Goal: Task Accomplishment & Management: Use online tool/utility

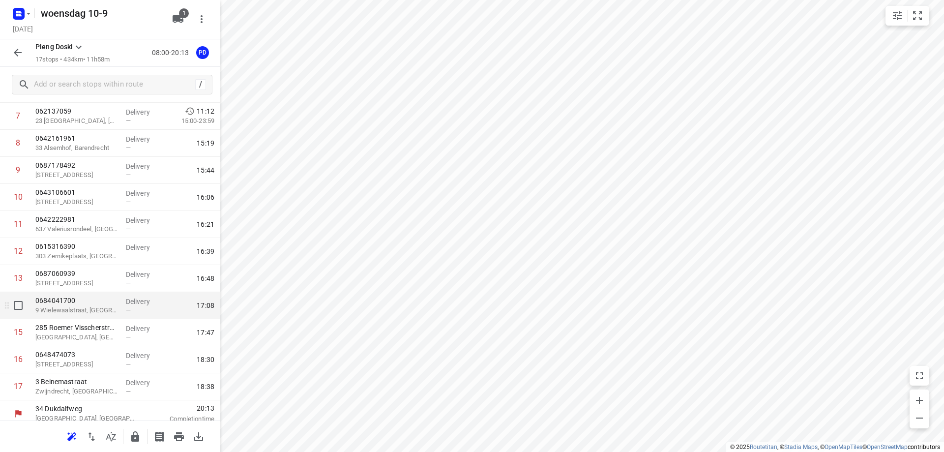
scroll to position [218, 0]
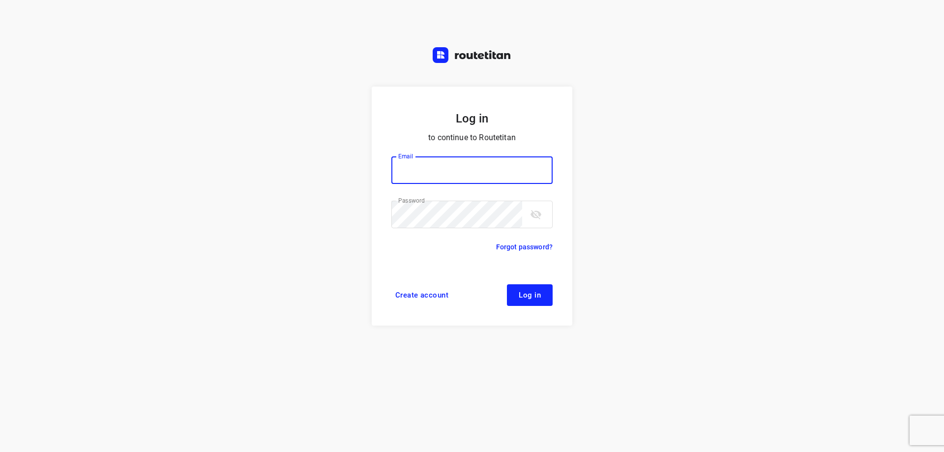
type input "plengtransport@hotmail.com"
click at [537, 292] on span "Log in" at bounding box center [530, 295] width 22 height 8
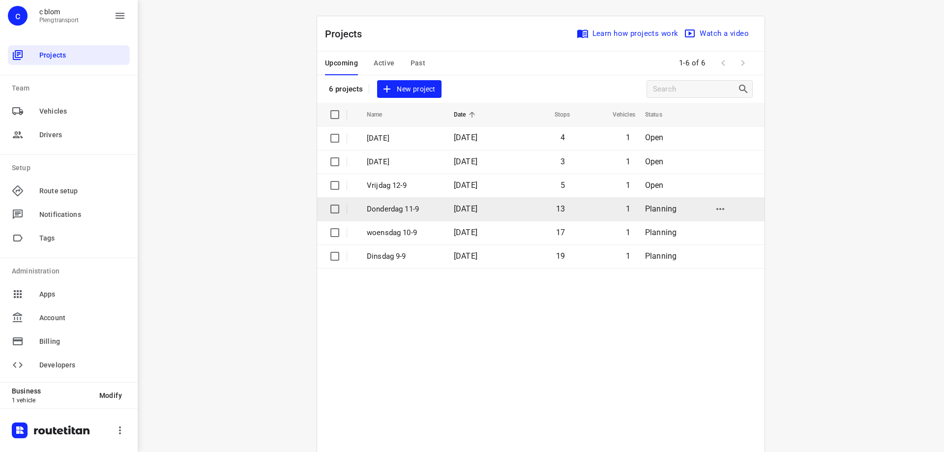
click at [543, 206] on td "13" at bounding box center [540, 209] width 63 height 24
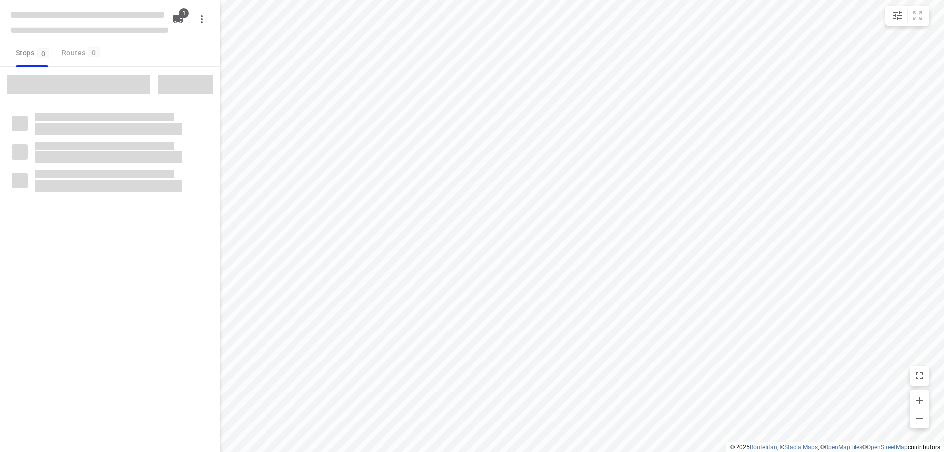
type input "distance"
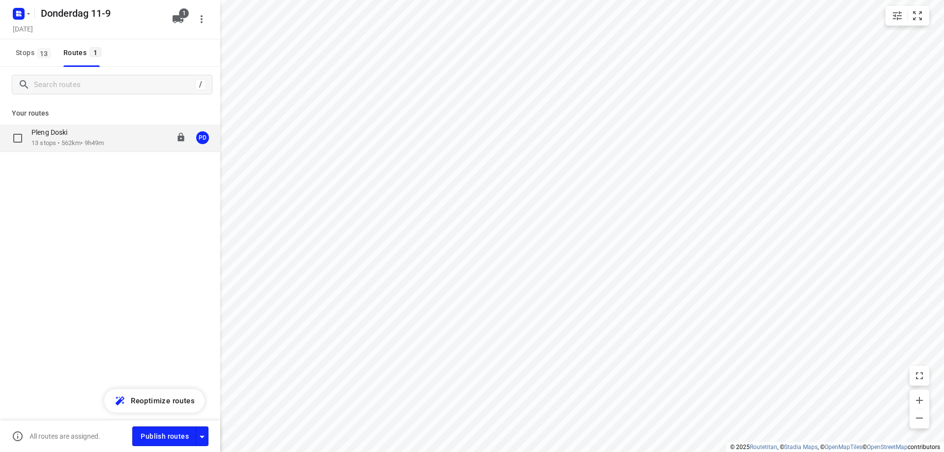
click at [89, 146] on p "13 stops • 562km • 9h49m" at bounding box center [67, 143] width 72 height 9
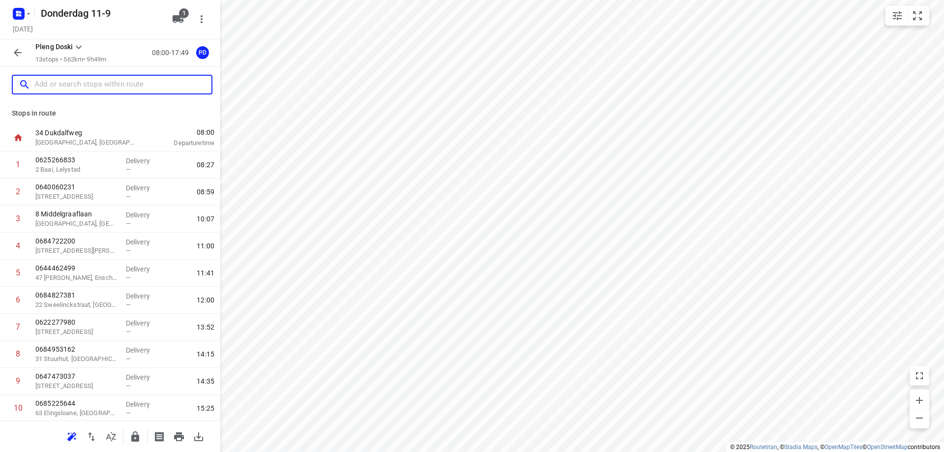
click at [106, 87] on input "text" at bounding box center [122, 84] width 177 height 15
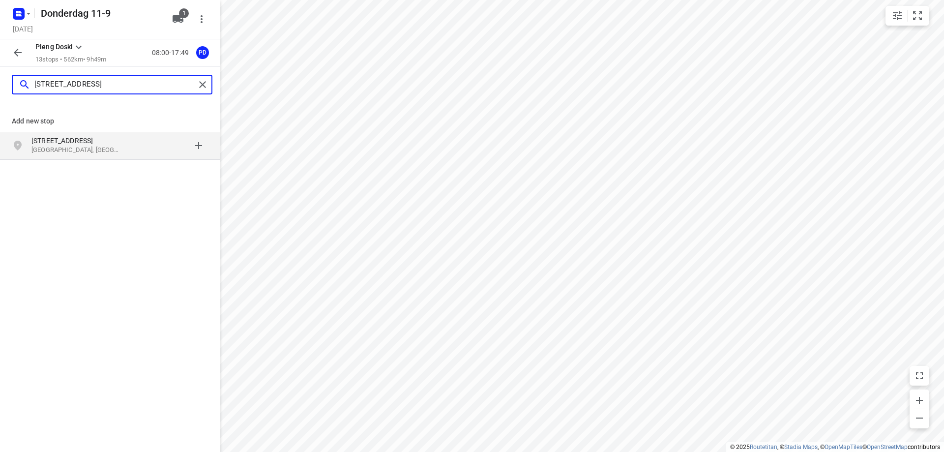
type input "heremaweg 6-126"
click at [132, 144] on div at bounding box center [170, 146] width 77 height 20
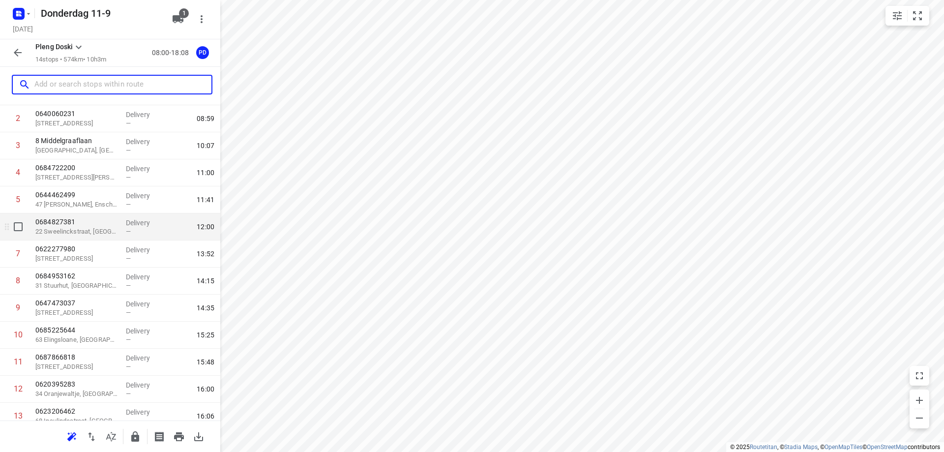
scroll to position [137, 0]
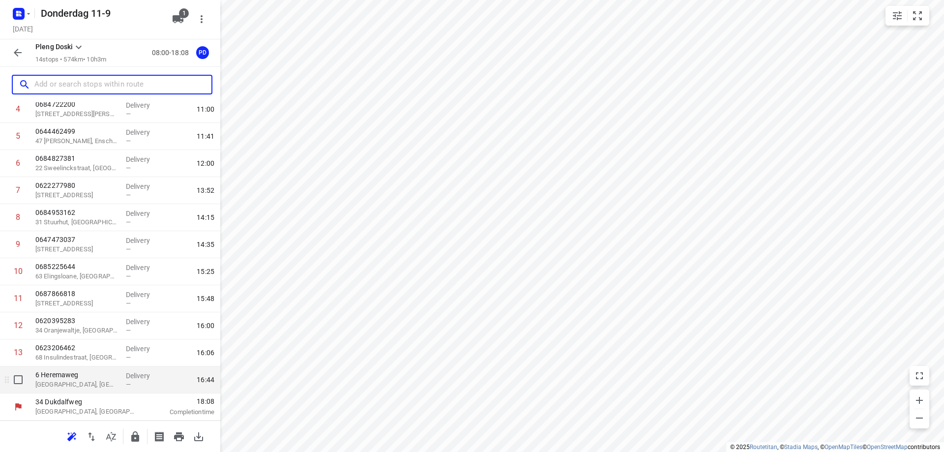
click at [92, 378] on p "6 Heremaweg" at bounding box center [76, 375] width 83 height 10
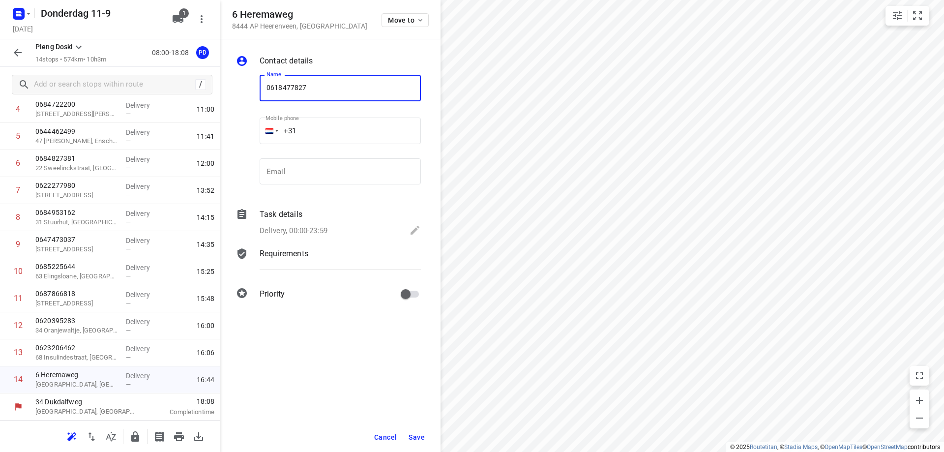
type input "0618477827"
click at [418, 441] on button "Save" at bounding box center [417, 437] width 24 height 18
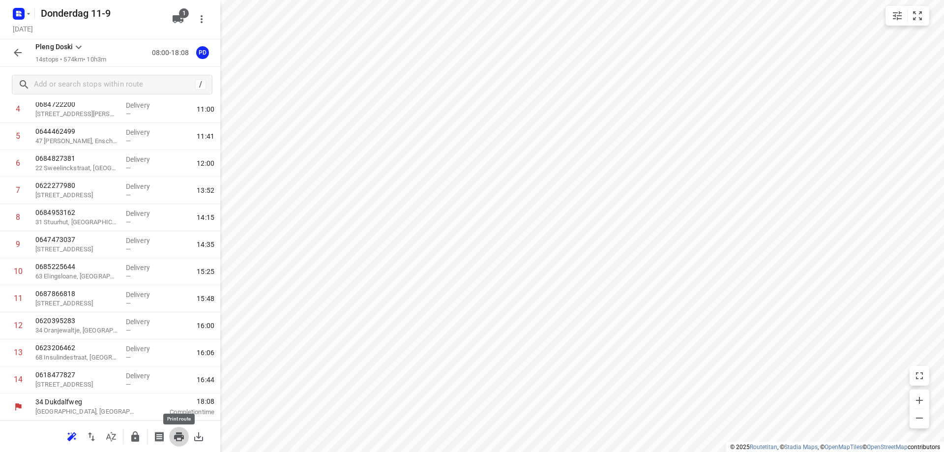
click at [183, 436] on icon "button" at bounding box center [179, 436] width 10 height 9
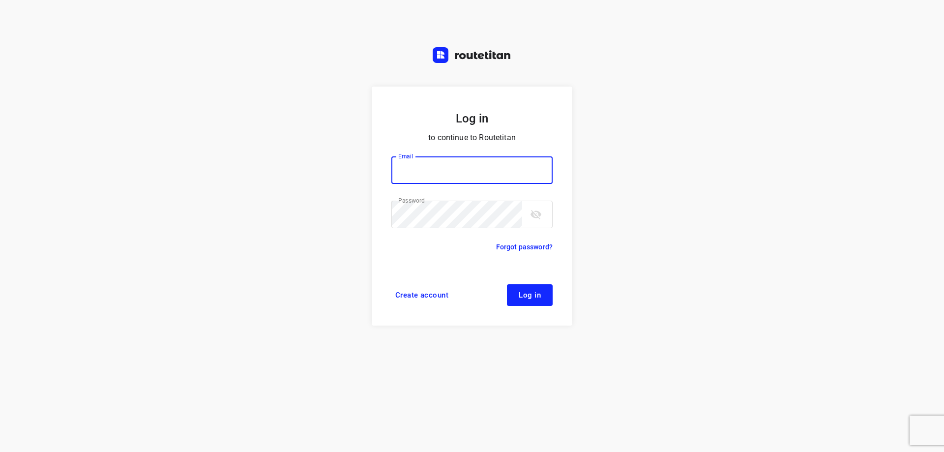
type input "plengtransport@hotmail.com"
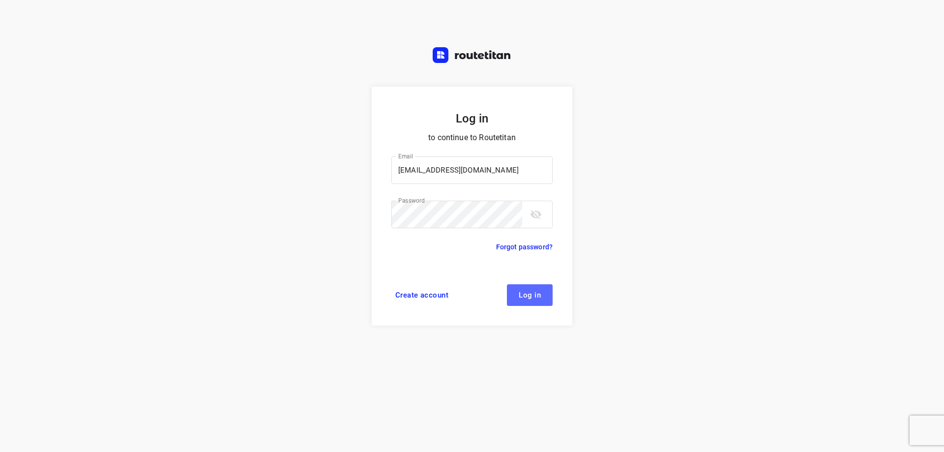
click at [528, 291] on span "Log in" at bounding box center [530, 295] width 22 height 8
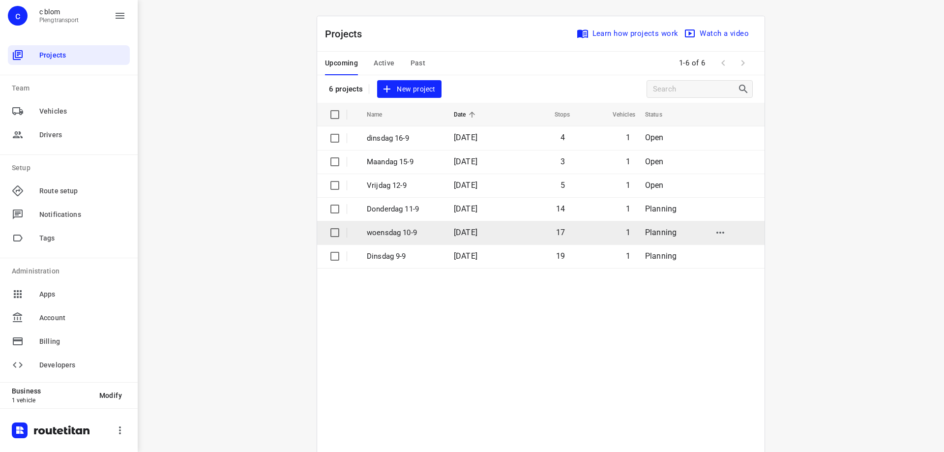
click at [446, 228] on td "[DATE]" at bounding box center [477, 233] width 63 height 24
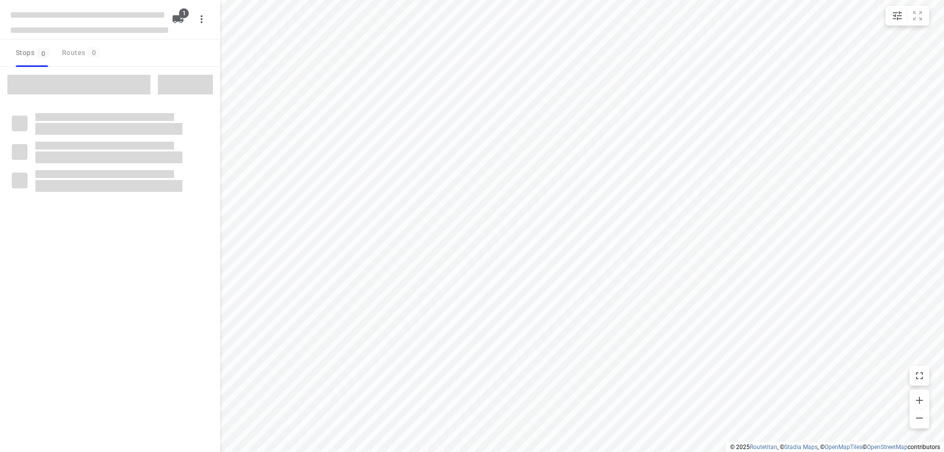
type input "distance"
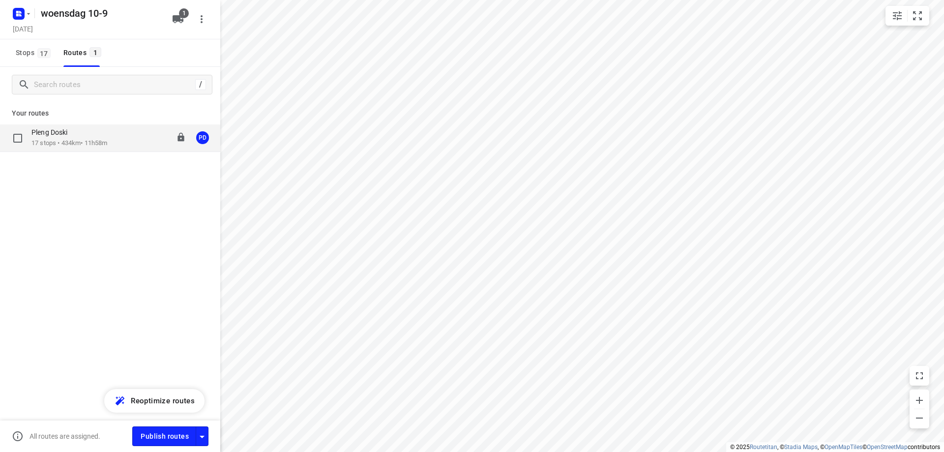
click at [76, 146] on p "17 stops • 434km • 11h58m" at bounding box center [69, 143] width 76 height 9
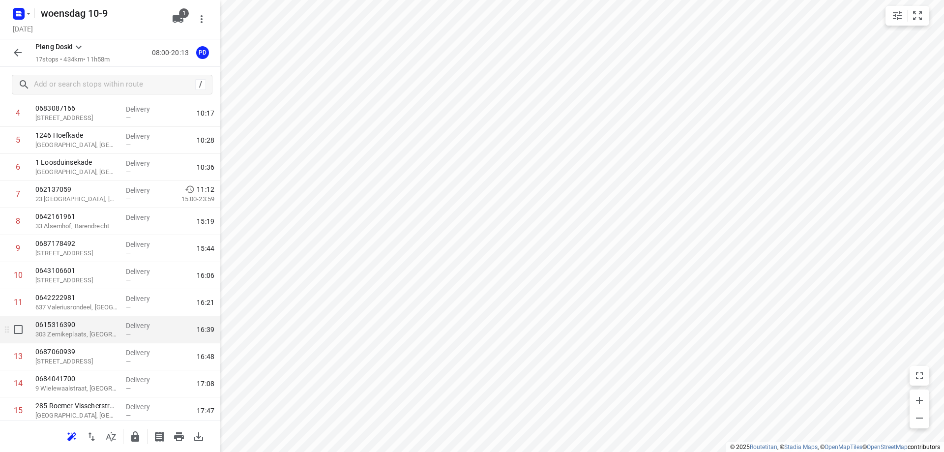
scroll to position [148, 0]
